Goal: Task Accomplishment & Management: Complete application form

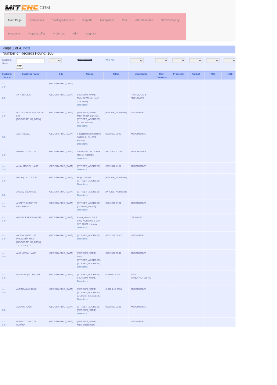
click at [92, 70] on link "New Company" at bounding box center [100, 70] width 18 height 3
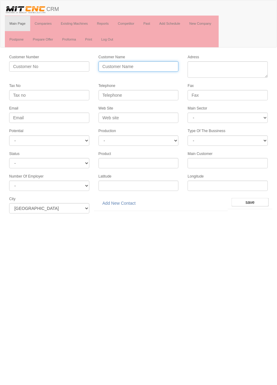
click at [169, 65] on input "Customer Name" at bounding box center [139, 66] width 80 height 10
click at [156, 64] on input "ÇELEBİ HİDC" at bounding box center [139, 66] width 80 height 10
click at [162, 64] on input "ÇELEBİ HİDROCEL" at bounding box center [139, 66] width 80 height 10
type input "ÇELEBİ HİDROCEL OTOMOTİV"
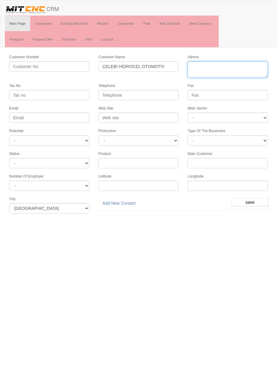
click at [240, 75] on textarea "Adress" at bounding box center [228, 69] width 80 height 16
paste textarea "Fevziçakmak Mah. Aslım Cad. Kobisan San. Sit. H Blok No:67/j"
click at [259, 73] on textarea "Adress" at bounding box center [228, 69] width 80 height 16
type textarea "Fevziçakmak Mah. Aslım Cad. Kobisan San. Sit. H Blok No:67/j KARATAY"
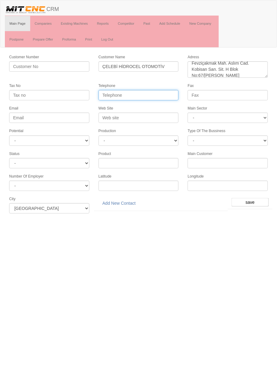
click at [158, 91] on input "Telephone" at bounding box center [139, 95] width 80 height 10
paste input "+903323451370"
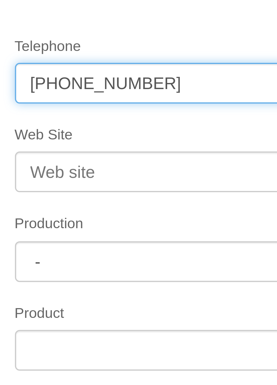
click at [125, 93] on input "+903323451370" at bounding box center [139, 95] width 80 height 10
click at [117, 92] on input "+90332345 1370" at bounding box center [139, 95] width 80 height 10
click at [117, 93] on input "+90332345 1370" at bounding box center [139, 95] width 80 height 10
click at [107, 93] on input "+90332 345 1370" at bounding box center [139, 95] width 80 height 10
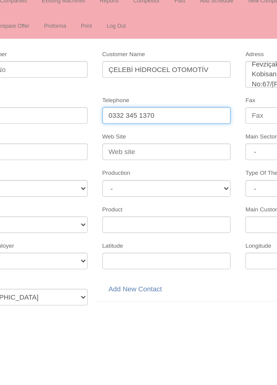
type input "0332 345 1370"
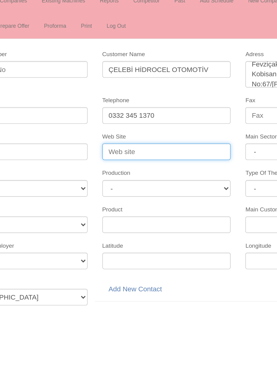
click at [138, 116] on input "Web Site" at bounding box center [139, 118] width 80 height 10
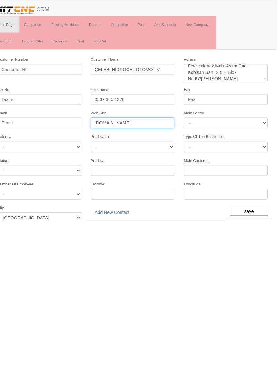
type input "www.hidrocel.com.tr"
click at [252, 118] on select "- DIE MOLD MACHINERY DEFENCE ELECTRICAL COMPONENTS MEDICAL TOOL MANUFACTURING J…" at bounding box center [228, 118] width 80 height 10
click at [213, 218] on html "Toggle navigation CRM Main Page Companies Existing Machines Reports Competitor …" at bounding box center [138, 109] width 277 height 218
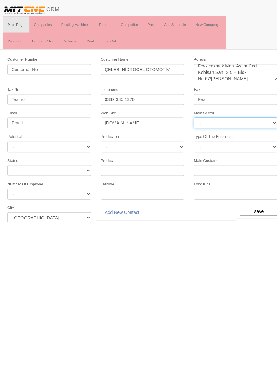
click at [251, 114] on select "- DIE MOLD MACHINERY DEFENCE ELECTRICAL COMPONENTS MEDICAL TOOL MANUFACTURING J…" at bounding box center [228, 118] width 80 height 10
click at [249, 114] on select "- DIE MOLD MACHINERY DEFENCE ELECTRICAL COMPONENTS MEDICAL TOOL MANUFACTURING J…" at bounding box center [228, 118] width 80 height 10
click at [46, 218] on html "Toggle navigation CRM Main Page Companies Existing Machines Reports Competitor …" at bounding box center [138, 109] width 277 height 218
click at [243, 116] on select "- DIE MOLD MACHINERY DEFENCE ELECTRICAL COMPONENTS MEDICAL TOOL MANUFACTURING J…" at bounding box center [228, 118] width 80 height 10
select select "372"
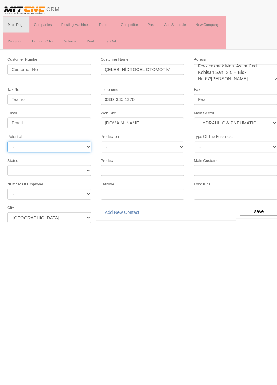
click at [65, 140] on select "- A1 A2 A3 B1 B2 B3 C1 C2 C3" at bounding box center [49, 141] width 80 height 10
click at [75, 136] on select "- A1 A2 A3 B1 B2 B3 C1 C2 C3" at bounding box center [49, 141] width 80 height 10
select select "6"
click at [253, 198] on input "save" at bounding box center [250, 202] width 37 height 9
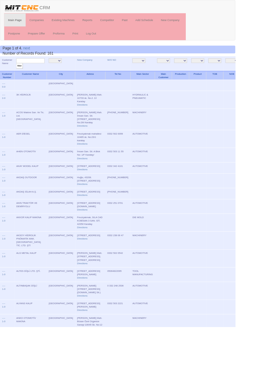
click at [39, 71] on input "text" at bounding box center [35, 72] width 33 height 6
type input "ibrahim"
click at [19, 75] on input "filter" at bounding box center [23, 78] width 8 height 6
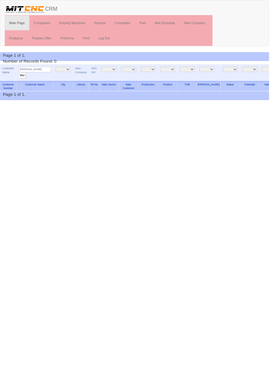
click at [42, 71] on input "ibrahim" at bounding box center [35, 72] width 33 height 6
type input "ibrahi"
type input "Çelebi"
click at [19, 75] on input "filter" at bounding box center [23, 78] width 8 height 6
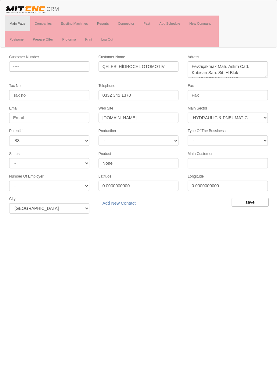
select select "372"
select select "6"
click at [130, 200] on link "Add New Contact" at bounding box center [119, 203] width 41 height 10
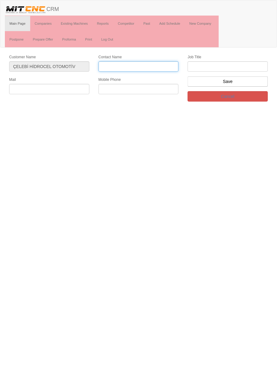
click at [153, 67] on input "Contact Name" at bounding box center [139, 66] width 80 height 10
type input "İbrahi"
type input "[PERSON_NAME]"
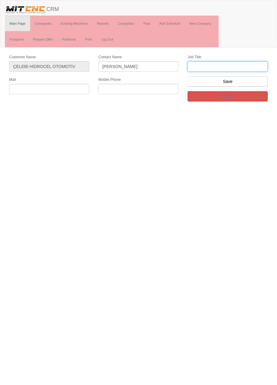
click at [247, 65] on input "text" at bounding box center [228, 66] width 80 height 10
type input "FİRMA SAHİBİ"
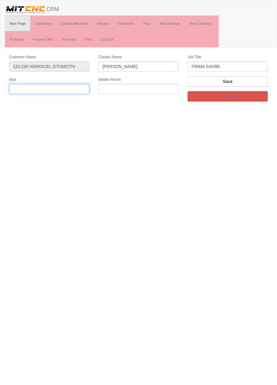
click at [70, 90] on input "text" at bounding box center [49, 89] width 80 height 10
paste input "[EMAIL_ADDRESS][DOMAIN_NAME]"
type input "[EMAIL_ADDRESS][DOMAIN_NAME]"
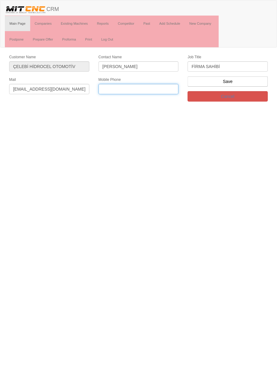
click at [153, 90] on input "text" at bounding box center [139, 89] width 80 height 10
paste input "+903323451370"
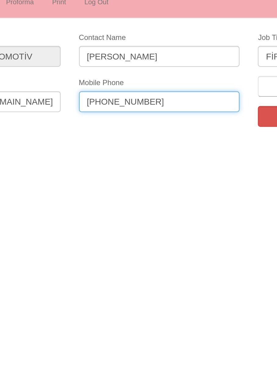
click at [124, 88] on input "+903323451370" at bounding box center [139, 89] width 80 height 10
click at [117, 87] on input "+90332345 1370" at bounding box center [139, 89] width 80 height 10
click at [107, 87] on input "+90332 345 1370" at bounding box center [139, 89] width 80 height 10
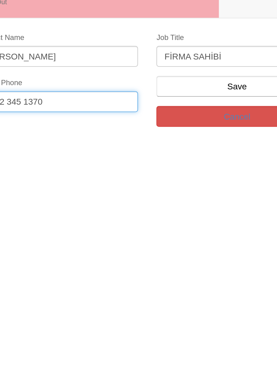
type input "0332 345 1370"
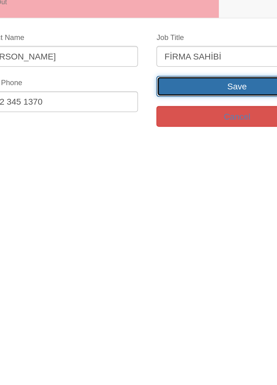
click at [232, 79] on input "Save" at bounding box center [228, 81] width 80 height 10
